Goal: Complete application form

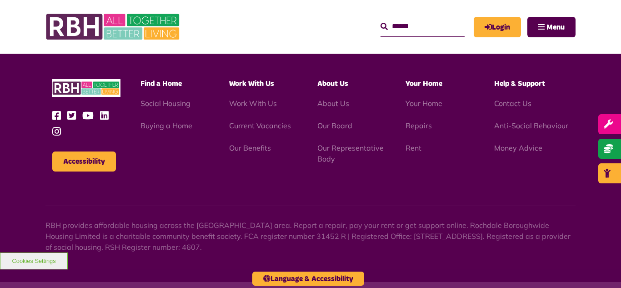
scroll to position [878, 0]
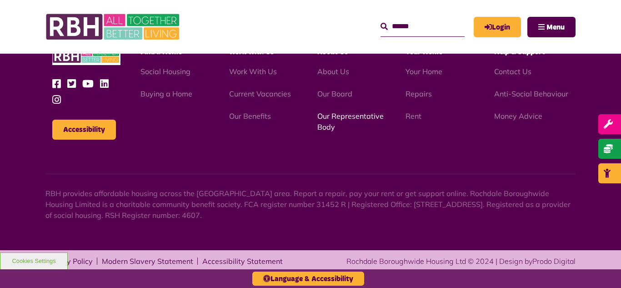
click at [349, 116] on link "Our Representative Body" at bounding box center [350, 121] width 66 height 20
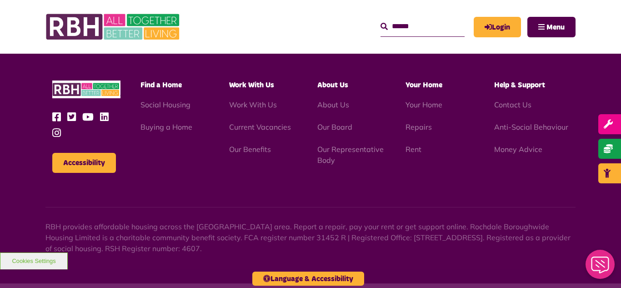
scroll to position [2640, 0]
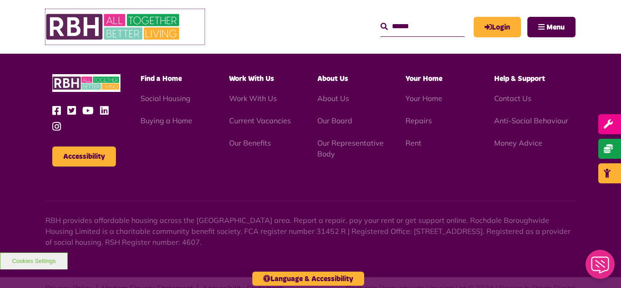
click at [134, 26] on img at bounding box center [113, 26] width 136 height 35
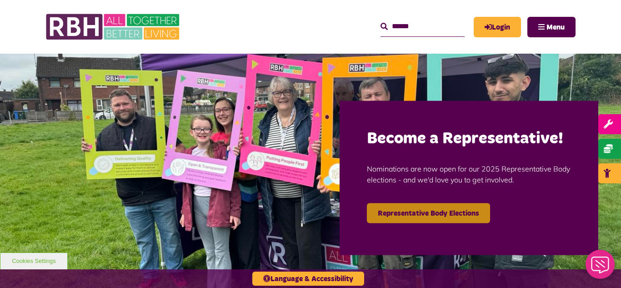
click at [422, 216] on link "Representative Body Elections" at bounding box center [428, 213] width 123 height 20
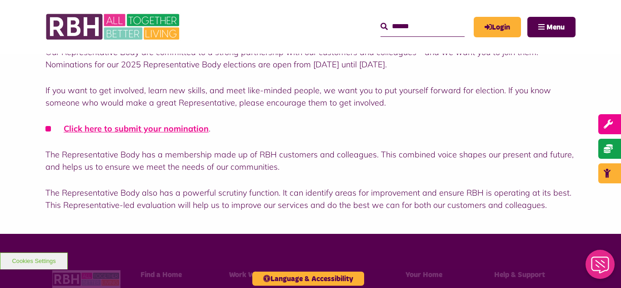
scroll to position [291, 0]
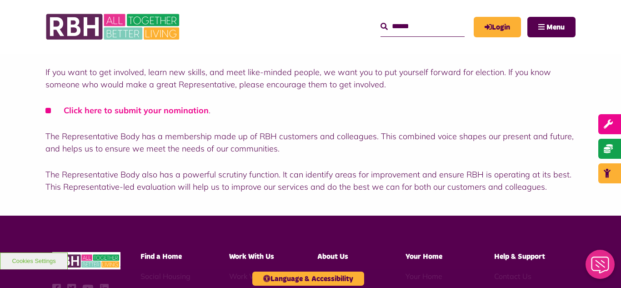
click at [120, 110] on link "Click here to submit your nomination" at bounding box center [136, 110] width 145 height 10
click at [119, 35] on img at bounding box center [113, 26] width 136 height 35
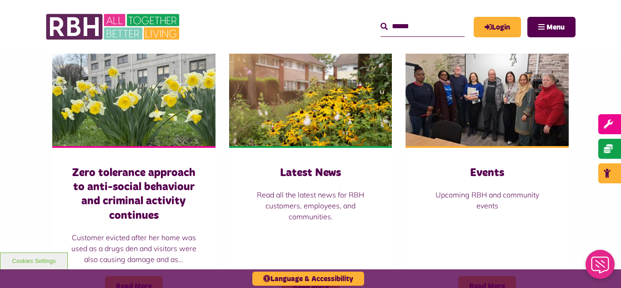
scroll to position [636, 0]
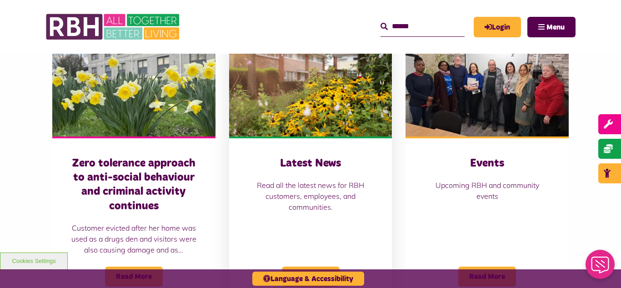
click at [289, 61] on img at bounding box center [310, 86] width 163 height 102
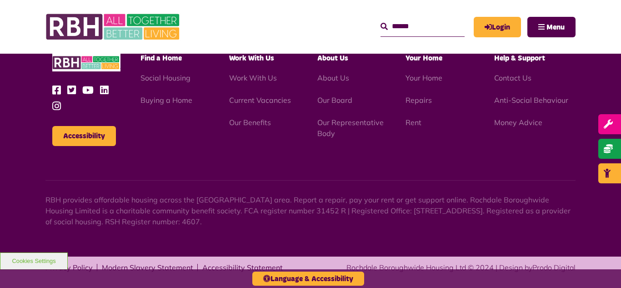
scroll to position [990, 0]
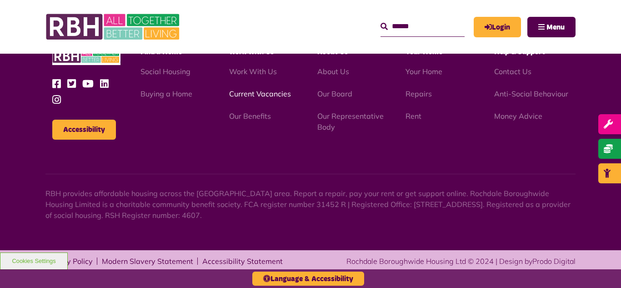
click at [255, 94] on link "Current Vacancies" at bounding box center [260, 93] width 62 height 9
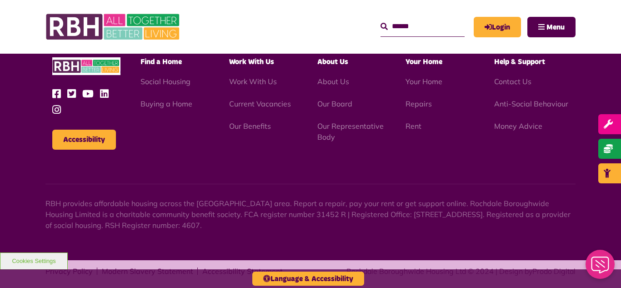
scroll to position [878, 0]
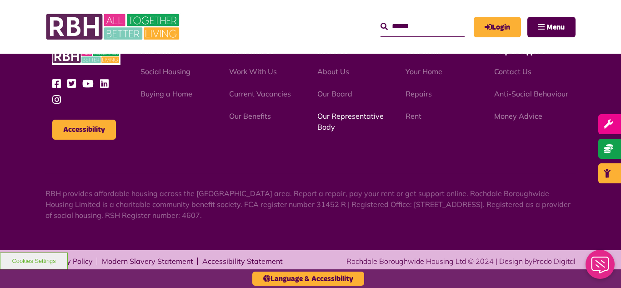
click at [342, 116] on link "Our Representative Body" at bounding box center [350, 121] width 66 height 20
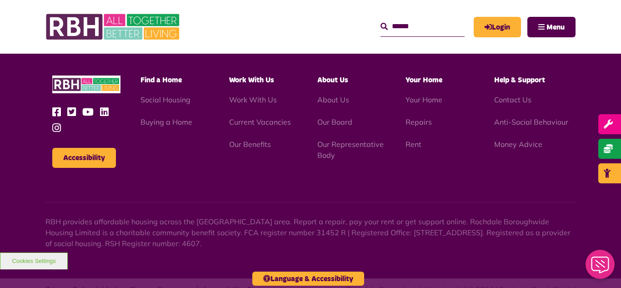
scroll to position [2640, 0]
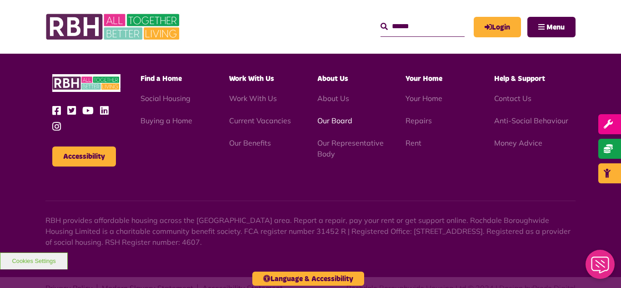
click at [333, 116] on link "Our Board" at bounding box center [334, 120] width 35 height 9
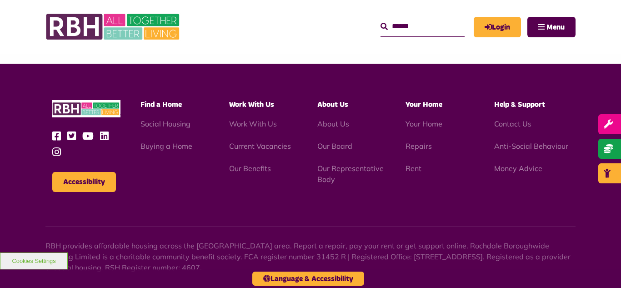
scroll to position [2388, 0]
